Goal: Use online tool/utility: Use online tool/utility

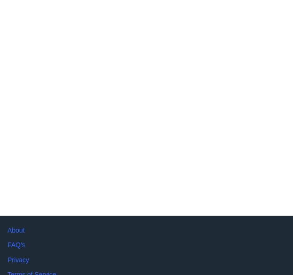
scroll to position [78, 0]
